Goal: Task Accomplishment & Management: Complete application form

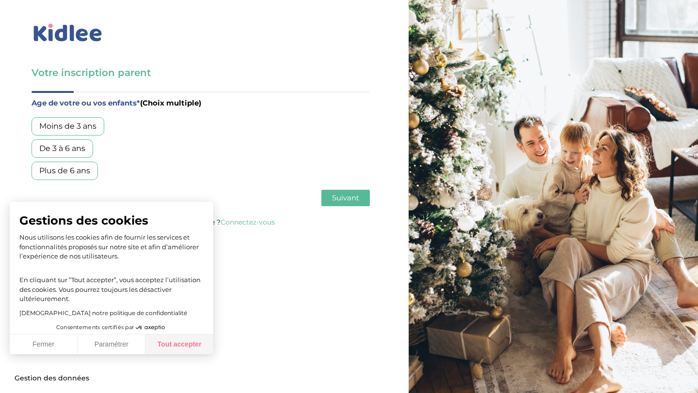
click at [174, 349] on button "Tout accepter" at bounding box center [179, 345] width 68 height 20
checkbox input "true"
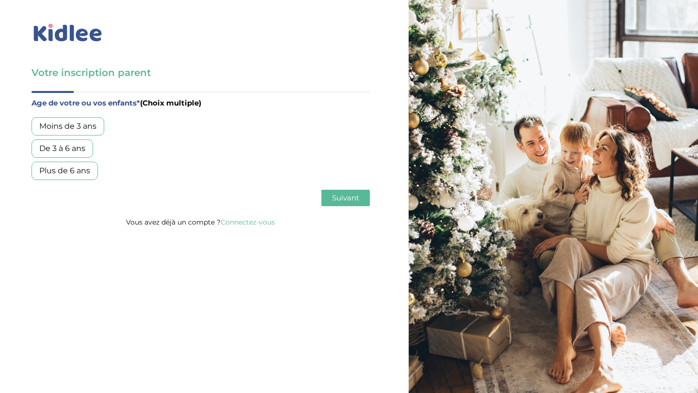
click at [69, 175] on div "Plus de 6 ans" at bounding box center [64, 171] width 66 height 18
click at [345, 196] on span "Suivant" at bounding box center [345, 197] width 27 height 9
click at [87, 126] on div "Garde régulière" at bounding box center [69, 126] width 76 height 18
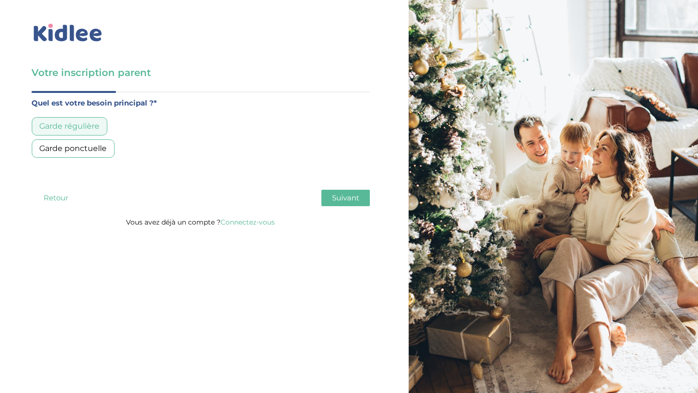
click at [351, 198] on span "Suivant" at bounding box center [345, 197] width 27 height 9
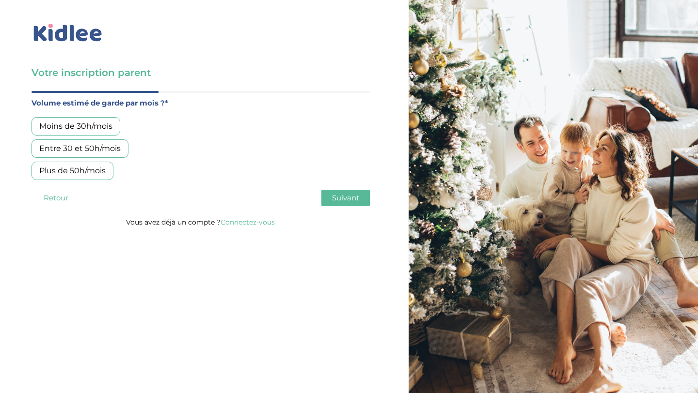
click at [93, 148] on div "Entre 30 et 50h/mois" at bounding box center [79, 149] width 97 height 18
click at [344, 198] on span "Suivant" at bounding box center [345, 197] width 27 height 9
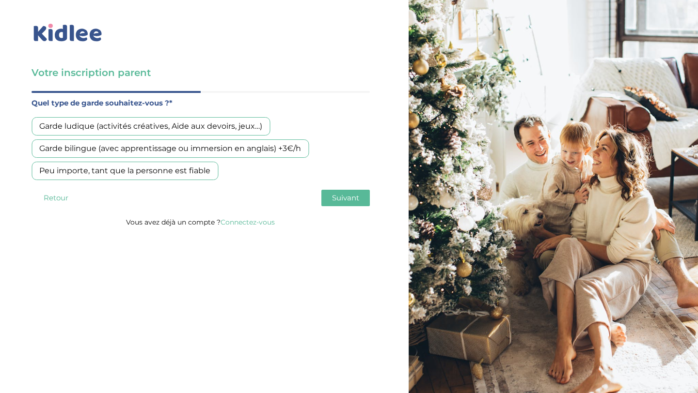
click at [236, 124] on div "Garde ludique (activités créatives, Aide aux devoirs, jeux…)" at bounding box center [150, 126] width 238 height 18
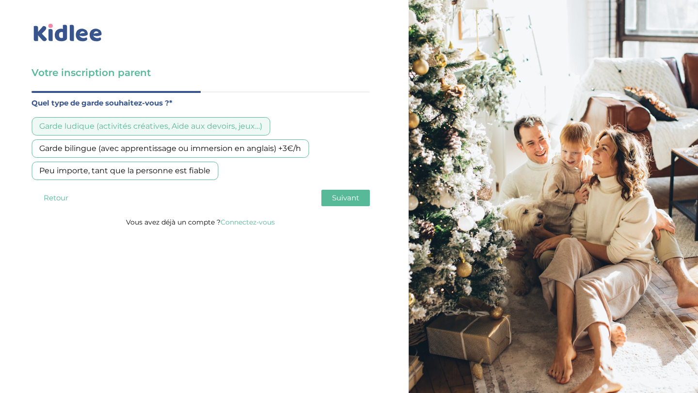
click at [176, 171] on div "Peu importe, tant que la personne est fiable" at bounding box center [124, 171] width 187 height 18
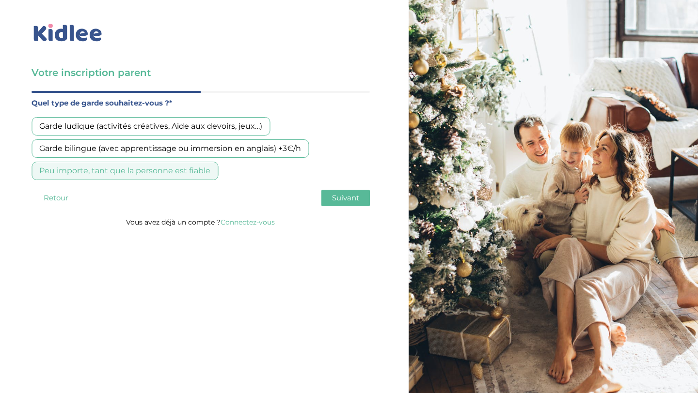
click at [223, 130] on div "Garde ludique (activités créatives, Aide aux devoirs, jeux…)" at bounding box center [150, 126] width 238 height 18
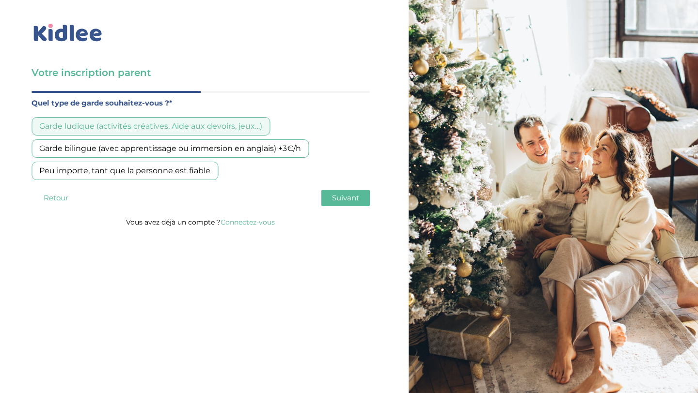
click at [344, 200] on span "Suivant" at bounding box center [345, 197] width 27 height 9
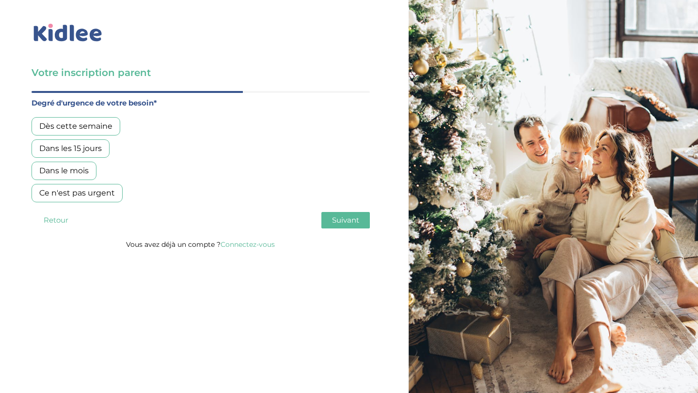
click at [94, 127] on div "Dès cette semaine" at bounding box center [75, 126] width 89 height 18
click at [341, 217] on span "Suivant" at bounding box center [345, 220] width 27 height 9
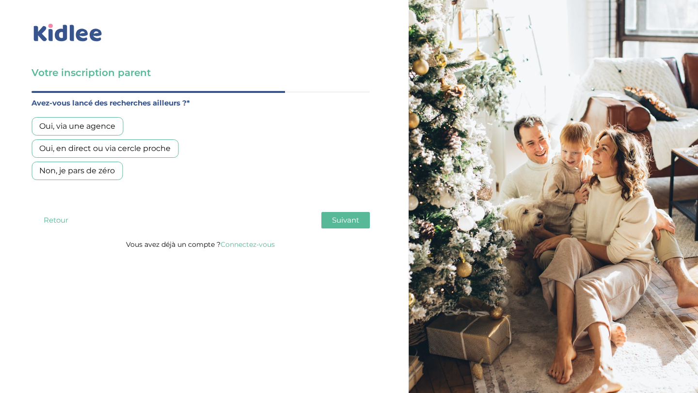
click at [140, 148] on div "Oui, en direct ou via cercle proche" at bounding box center [104, 149] width 147 height 18
click at [346, 221] on span "Suivant" at bounding box center [345, 220] width 27 height 9
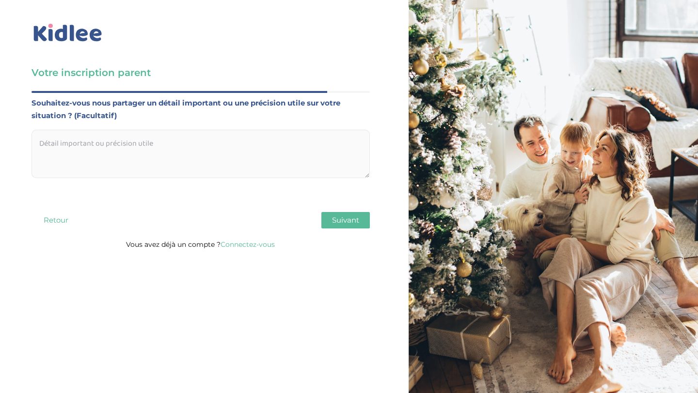
click at [188, 151] on textarea at bounding box center [200, 154] width 338 height 48
click at [110, 146] on textarea "REcherche bbsitter poru sorties ecole enfant de 6 ans en CP" at bounding box center [200, 154] width 338 height 48
click at [163, 143] on textarea "REcherche bbsitter pour sorties ecole enfant de 6 ans en CP" at bounding box center [200, 154] width 338 height 48
click at [156, 145] on textarea "REcherche bbsitter pour sorties ecole enfant de 6 ans en CP" at bounding box center [200, 154] width 338 height 48
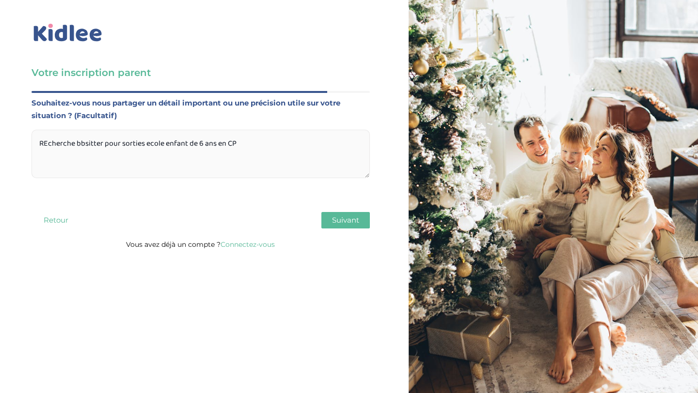
click at [156, 145] on textarea "REcherche bbsitter pour sorties ecole enfant de 6 ans en CP" at bounding box center [200, 154] width 338 height 48
click at [46, 141] on textarea "REcherche bbsitter pour sorties école enfant de 6 ans en CP" at bounding box center [200, 154] width 338 height 48
click at [52, 159] on textarea "Recherche bbsitter pour sorties école enfant de 6 ans en CP" at bounding box center [200, 154] width 338 height 48
click at [55, 156] on textarea "Recherche bbsitter pour sorties école enfant de 6 ans en CP" at bounding box center [200, 154] width 338 height 48
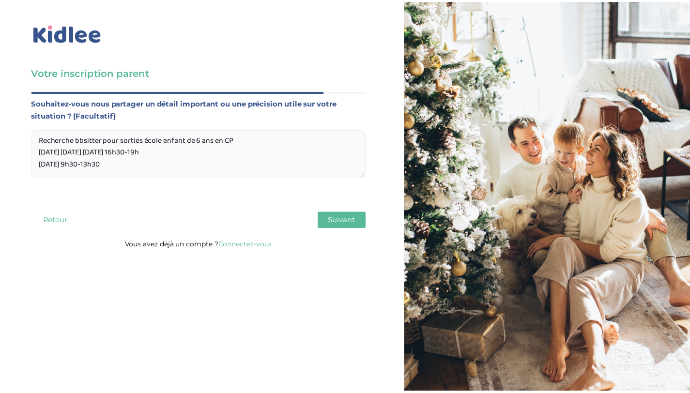
scroll to position [21, 0]
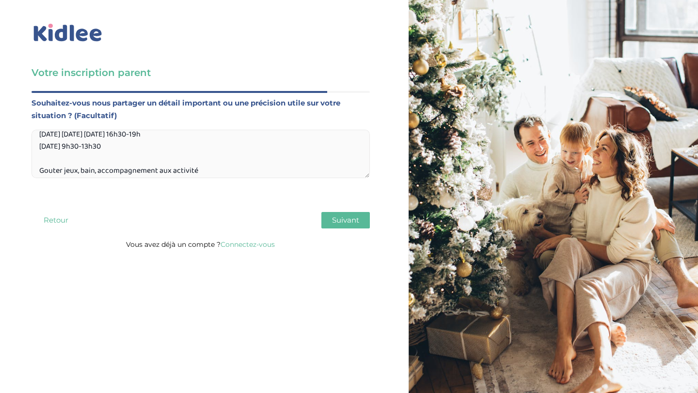
click at [49, 172] on textarea "Recherche bbsitter pour sorties école enfant de 6 ans en CP [DATE] [DATE] [DATE…" at bounding box center [200, 154] width 338 height 48
click at [60, 171] on textarea "Recherche bbsitter pour sorties école enfant de 6 ans en CP [DATE] [DATE] [DATE…" at bounding box center [200, 154] width 338 height 48
click at [218, 162] on textarea "Recherche bbsitter pour sorties école enfant de 6 ans en CP [DATE] [DATE] [DATE…" at bounding box center [200, 154] width 338 height 48
click at [214, 175] on textarea "Recherche bbsitter pour sorties école enfant de 6 ans en CP [DATE] [DATE] [DATE…" at bounding box center [200, 154] width 338 height 48
type textarea "Recherche bbsitter pour sorties école enfant de 6 ans en CP [DATE] [DATE] [DATE…"
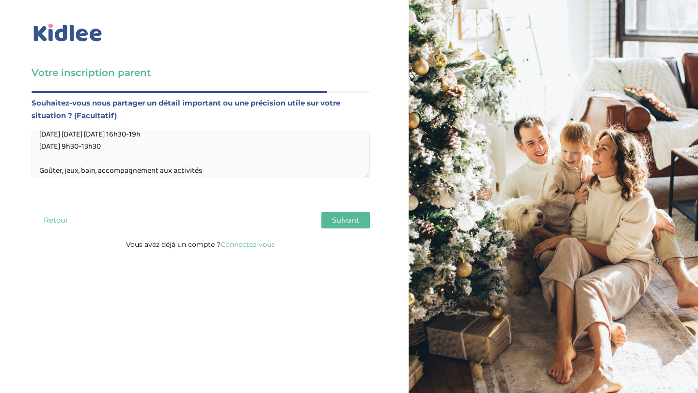
click at [353, 222] on span "Suivant" at bounding box center [345, 220] width 27 height 9
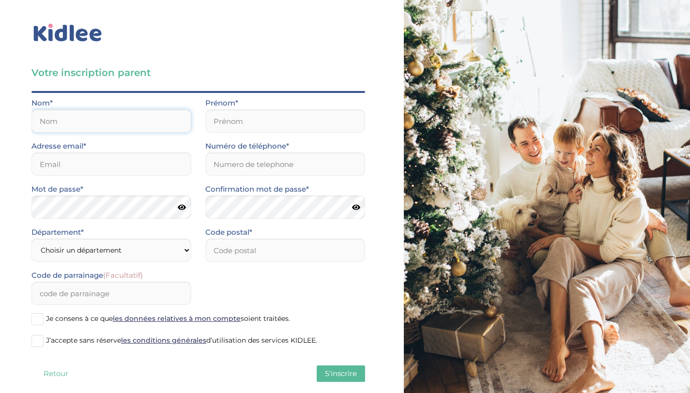
click at [115, 127] on input "text" at bounding box center [110, 120] width 159 height 23
type input "Kaykac"
type input "[PERSON_NAME]"
type input "[EMAIL_ADDRESS][DOMAIN_NAME]"
type input "0661929114"
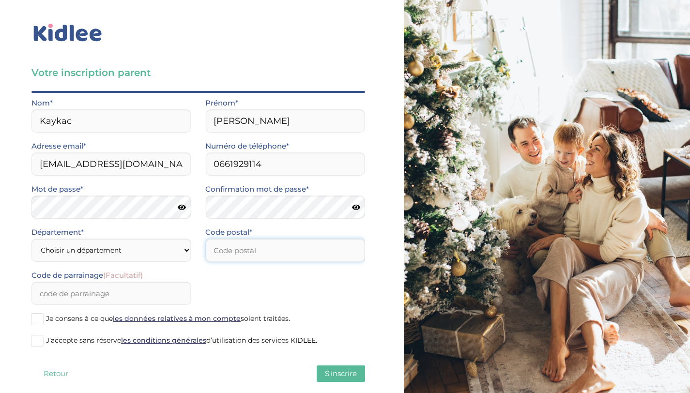
type input "75015"
click at [113, 248] on select "Choisir un département [GEOGRAPHIC_DATA] (75) [GEOGRAPHIC_DATA] (92) [GEOGRAPHI…" at bounding box center [110, 250] width 159 height 23
select select "75"
click at [31, 239] on select "Choisir un département [GEOGRAPHIC_DATA] (75) [GEOGRAPHIC_DATA] (92) [GEOGRAPHI…" at bounding box center [110, 250] width 159 height 23
